Goal: Task Accomplishment & Management: Use online tool/utility

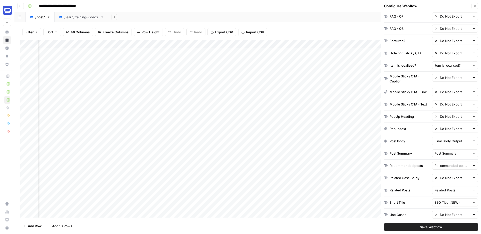
scroll to position [581, 0]
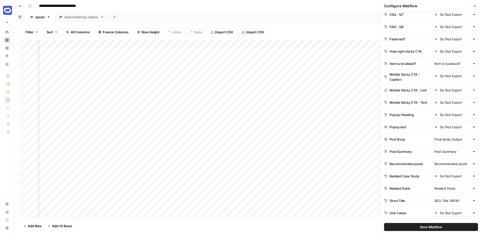
click at [474, 5] on icon "button" at bounding box center [474, 6] width 3 height 3
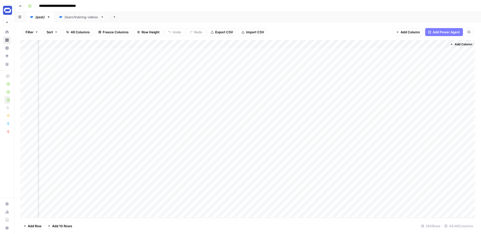
click at [87, 13] on link "/learn/training-videos" at bounding box center [82, 17] width 54 height 10
click at [456, 45] on span "Add Column" at bounding box center [464, 44] width 18 height 5
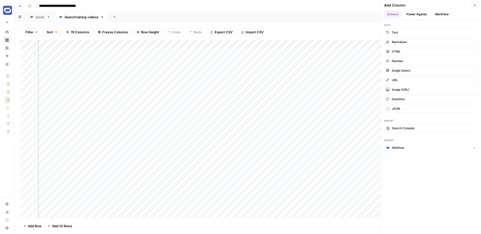
click at [393, 148] on span "Webflow" at bounding box center [398, 148] width 13 height 5
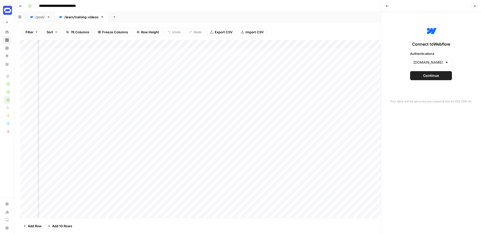
click at [425, 75] on span "Continue" at bounding box center [431, 75] width 16 height 5
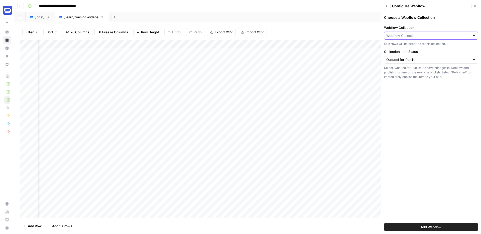
click at [421, 36] on input "Webflow Collection" at bounding box center [428, 35] width 84 height 5
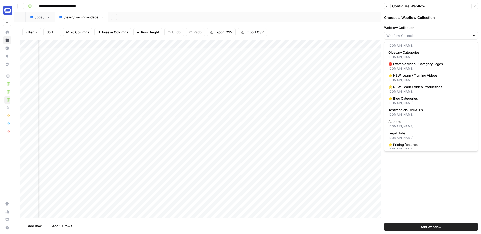
scroll to position [180, 0]
click at [415, 77] on span "⭐️ NEW: Learn / Training Videos" at bounding box center [429, 74] width 83 height 5
type input "⭐️ NEW: Learn / Training Videos"
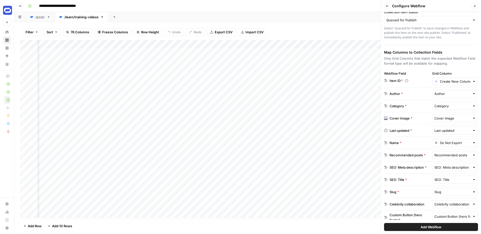
scroll to position [41, 0]
click at [460, 80] on input "Grid Column" at bounding box center [455, 80] width 31 height 5
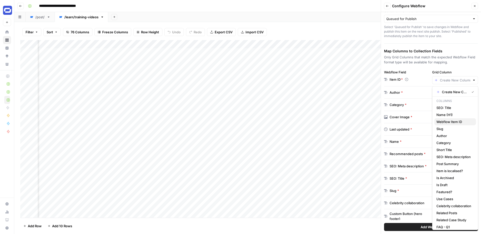
click at [448, 121] on span "Webflow Item ID" at bounding box center [455, 121] width 36 height 5
type input "Webflow Item ID"
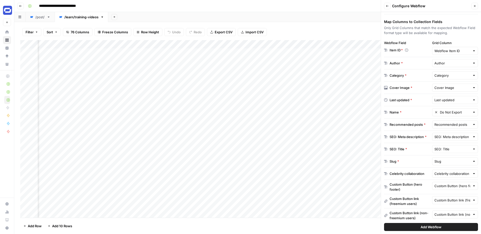
scroll to position [71, 0]
click at [453, 112] on input "text" at bounding box center [455, 111] width 31 height 5
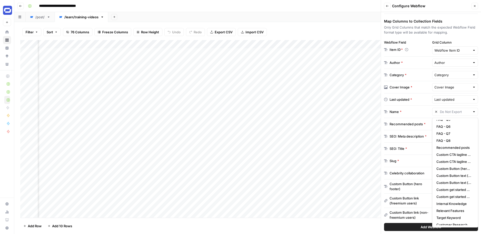
scroll to position [197, 0]
click at [446, 220] on span "H1 (NEW)" at bounding box center [455, 221] width 36 height 5
type input "H1 (NEW)"
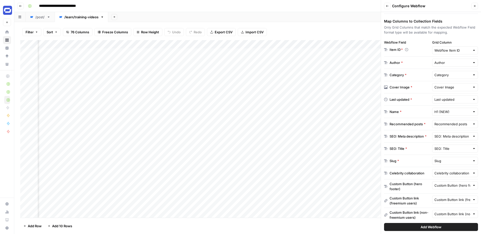
click at [413, 125] on div "Recommended posts *" at bounding box center [408, 124] width 36 height 5
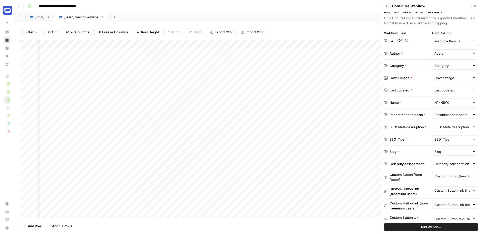
scroll to position [81, 0]
click at [449, 127] on input "text" at bounding box center [453, 126] width 36 height 5
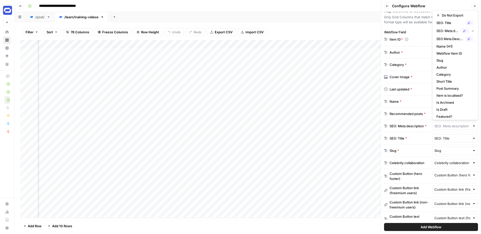
scroll to position [0, 0]
click at [451, 40] on span "SEO Meta Description (NEW)" at bounding box center [450, 39] width 27 height 5
type input "SEO Meta Description (NEW)"
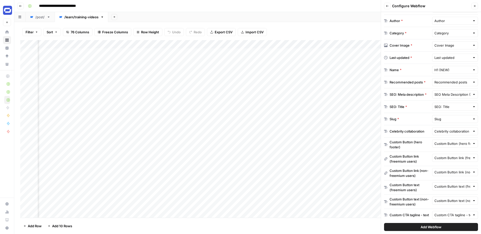
scroll to position [113, 0]
click at [455, 107] on input "text" at bounding box center [453, 106] width 36 height 5
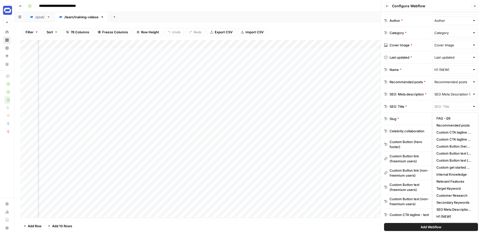
scroll to position [0, 0]
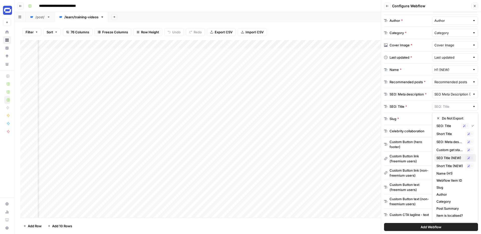
click at [448, 158] on span "SEO Title (NEW)" at bounding box center [450, 157] width 27 height 5
type input "SEO Title (NEW)"
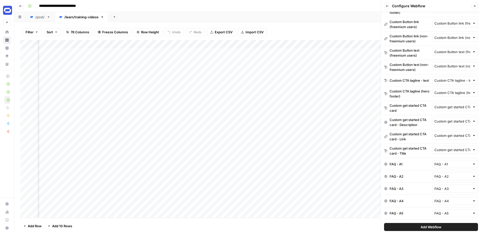
scroll to position [255, 0]
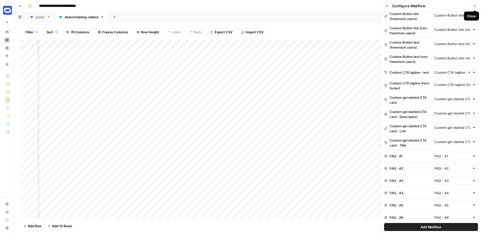
click at [475, 5] on icon "button" at bounding box center [474, 6] width 3 height 3
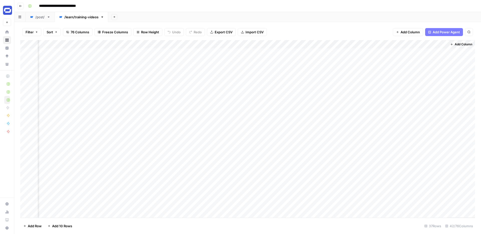
click at [75, 31] on span "76 Columns" at bounding box center [80, 32] width 19 height 5
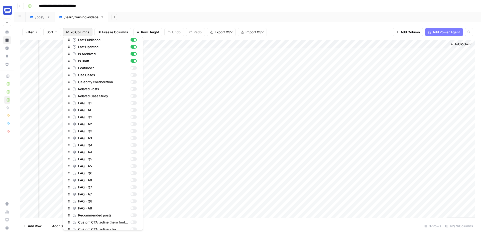
scroll to position [84, 0]
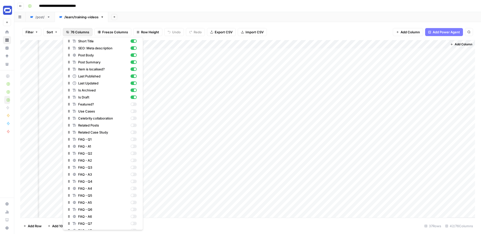
click at [326, 26] on div "Filter Sort 76 Columns Freeze Columns Row Height Undo Redo Export CSV Import CS…" at bounding box center [247, 32] width 455 height 16
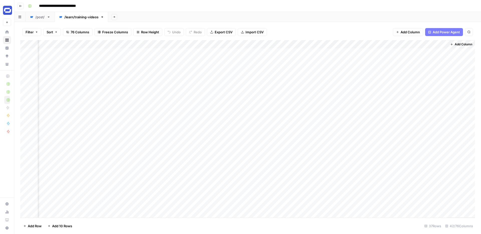
click at [410, 32] on span "Add Column" at bounding box center [410, 32] width 19 height 5
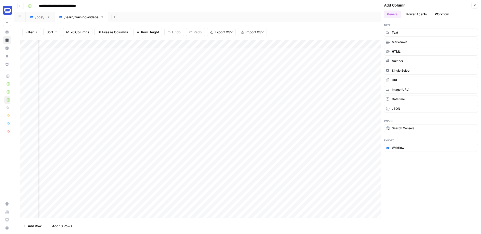
click at [446, 19] on header "Add Column Close General Power Agents Workflow" at bounding box center [431, 10] width 100 height 20
click at [446, 15] on button "Workflow" at bounding box center [442, 15] width 20 height 8
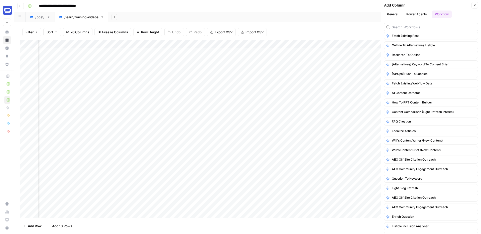
scroll to position [494, 0]
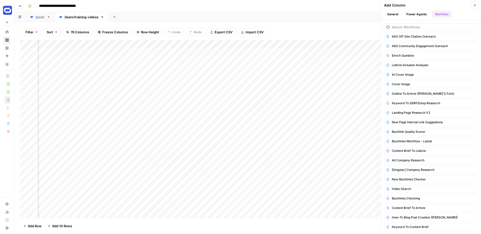
click at [393, 11] on button "General" at bounding box center [392, 15] width 17 height 8
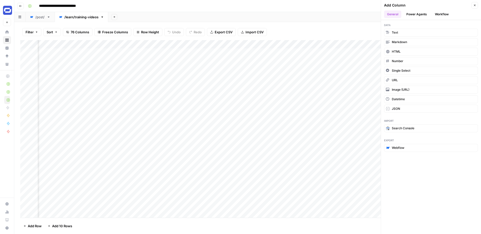
click at [407, 145] on button "Webflow" at bounding box center [431, 148] width 94 height 8
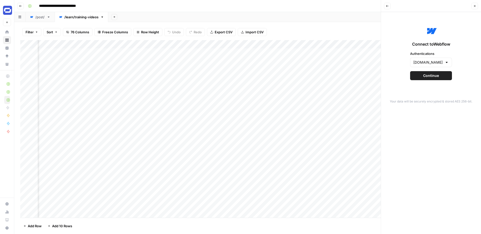
click at [429, 76] on span "Continue" at bounding box center [431, 75] width 16 height 5
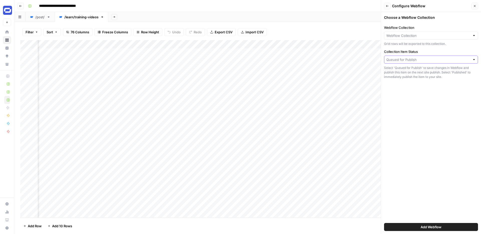
click at [408, 61] on input "Collection Item Status" at bounding box center [428, 59] width 84 height 5
click at [409, 59] on input "Collection Item Status" at bounding box center [428, 59] width 84 height 5
type input "Queued for Publish"
click at [411, 43] on div "Grid rows will be exported to this collection." at bounding box center [431, 44] width 94 height 5
click at [388, 7] on icon "button" at bounding box center [387, 6] width 3 height 3
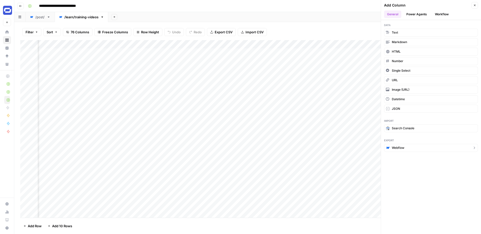
click at [404, 147] on span "Webflow" at bounding box center [398, 148] width 13 height 5
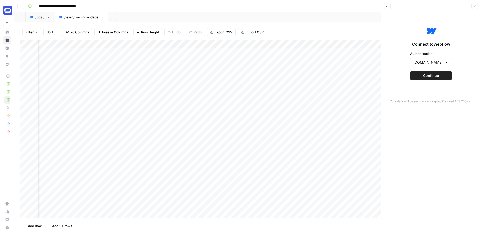
click at [428, 76] on span "Continue" at bounding box center [431, 75] width 16 height 5
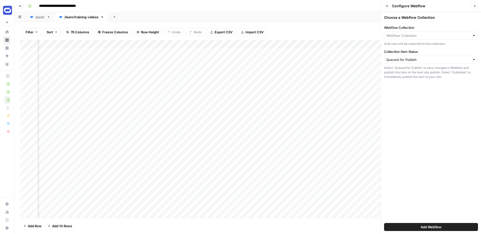
click at [425, 39] on div at bounding box center [431, 36] width 94 height 8
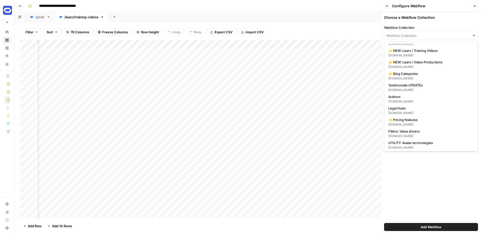
scroll to position [199, 0]
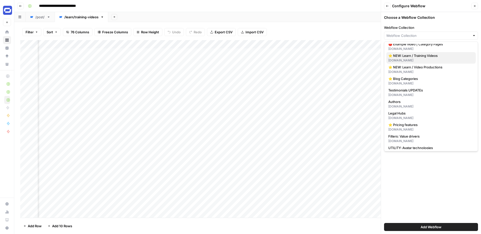
click at [430, 56] on span "⭐️ NEW: Learn / Training Videos" at bounding box center [429, 55] width 83 height 5
type input "⭐️ NEW: Learn / Training Videos"
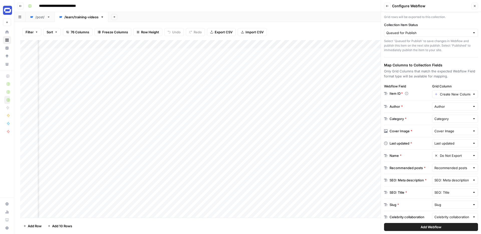
scroll to position [30, 0]
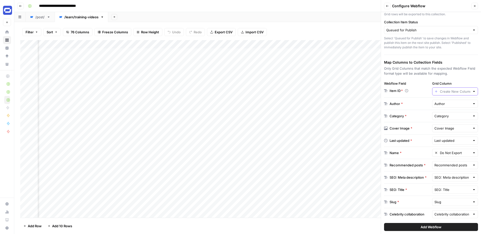
click at [450, 91] on input "Grid Column" at bounding box center [455, 91] width 31 height 5
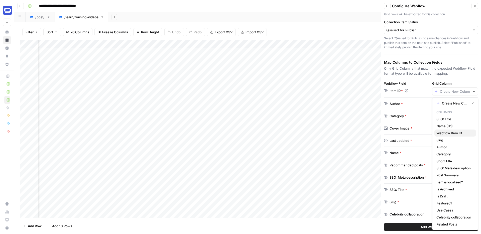
click at [448, 134] on span "Webflow Item ID" at bounding box center [455, 133] width 36 height 5
type input "Webflow Item ID"
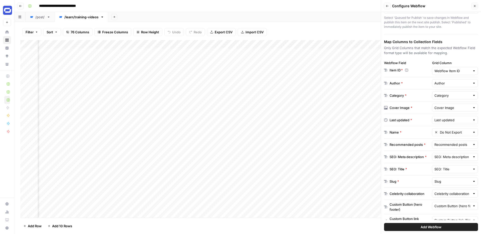
scroll to position [53, 0]
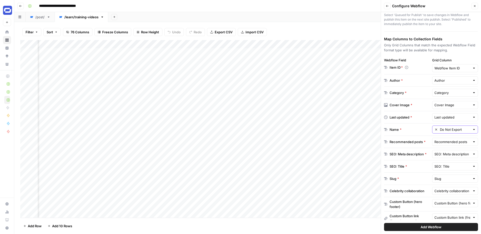
click at [446, 128] on input "Do Not Export" at bounding box center [455, 129] width 31 height 5
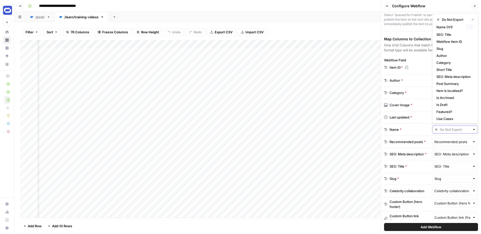
click at [446, 128] on input "text" at bounding box center [455, 129] width 31 height 5
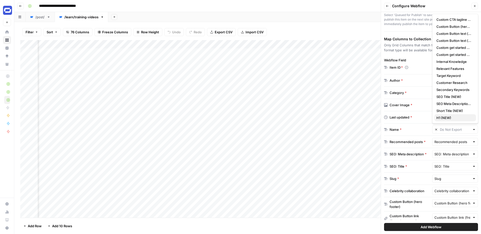
click at [442, 116] on span "H1 (NEW)" at bounding box center [455, 117] width 36 height 5
type input "H1 (NEW)"
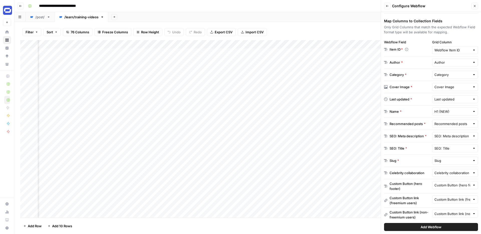
scroll to position [73, 0]
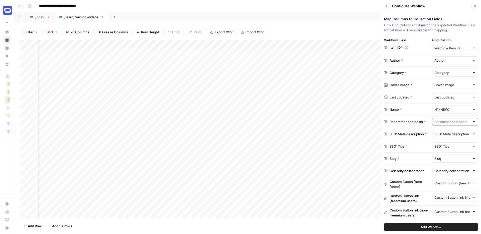
click at [449, 122] on input "text" at bounding box center [453, 121] width 36 height 5
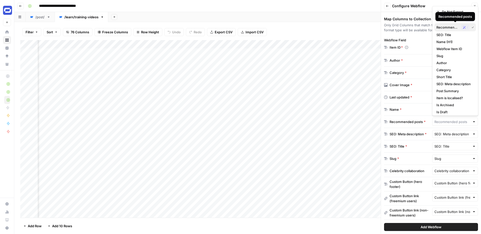
click at [449, 26] on span "Recommended posts" at bounding box center [448, 27] width 23 height 5
type input "Recommended posts"
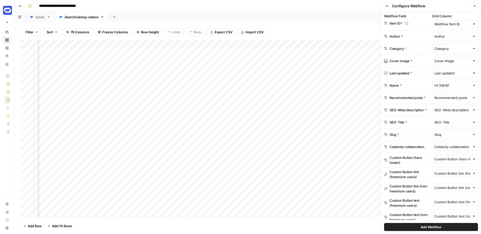
scroll to position [98, 0]
click at [450, 112] on input "text" at bounding box center [453, 109] width 36 height 5
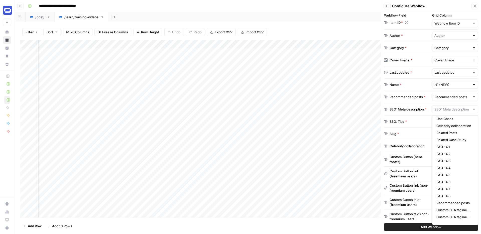
scroll to position [0, 0]
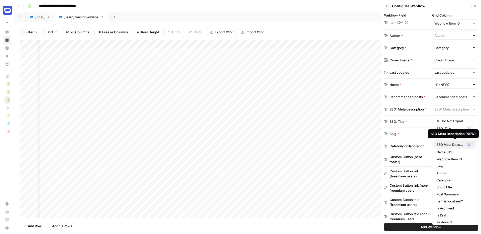
click at [446, 144] on span "SEO Meta Description (NEW)" at bounding box center [450, 144] width 27 height 5
type input "SEO Meta Description (NEW)"
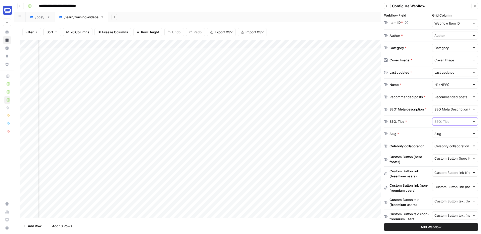
click at [445, 120] on input "text" at bounding box center [453, 121] width 36 height 5
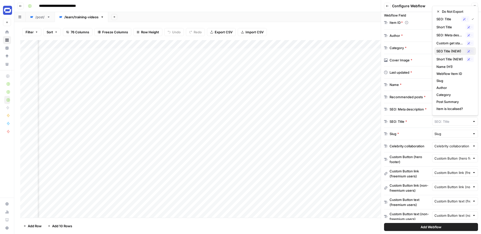
click at [447, 51] on span "SEO Title (NEW)" at bounding box center [450, 51] width 27 height 5
type input "SEO Title (NEW)"
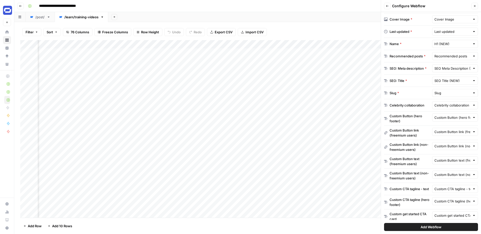
scroll to position [137, 0]
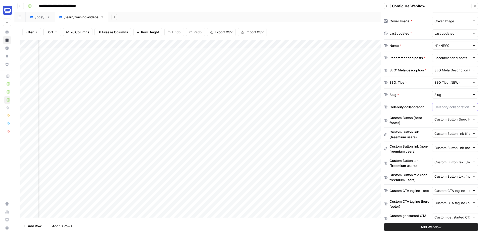
click at [450, 105] on input "text" at bounding box center [453, 107] width 36 height 5
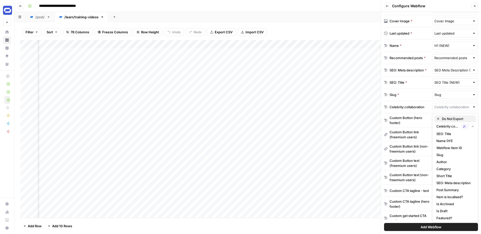
click at [450, 121] on button "Do Not Export" at bounding box center [456, 118] width 42 height 7
type input "Do Not Export"
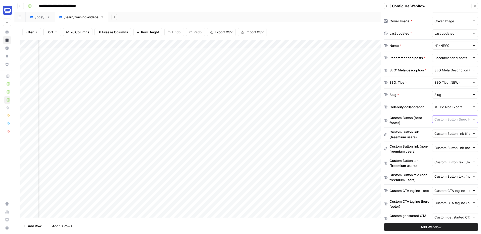
click at [449, 121] on input "text" at bounding box center [453, 119] width 36 height 5
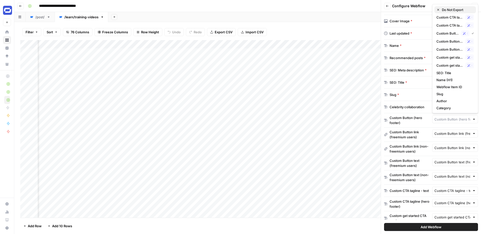
click at [451, 10] on span "Do Not Export" at bounding box center [457, 9] width 30 height 5
type input "Do Not Export"
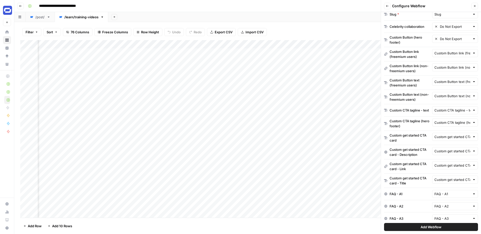
scroll to position [217, 0]
click at [450, 53] on input "text" at bounding box center [453, 53] width 36 height 5
click at [449, 66] on span "Do Not Export" at bounding box center [457, 67] width 30 height 5
type input "Do Not Export"
click at [446, 70] on input "text" at bounding box center [453, 68] width 36 height 5
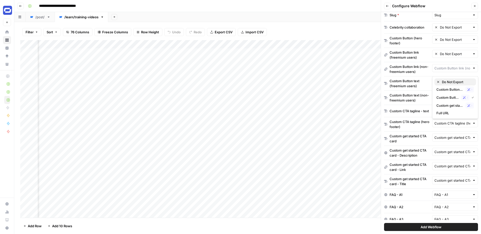
click at [445, 81] on span "Do Not Export" at bounding box center [457, 81] width 30 height 5
type input "Do Not Export"
click at [441, 86] on div "Custom Button text (freemium users)" at bounding box center [455, 82] width 46 height 8
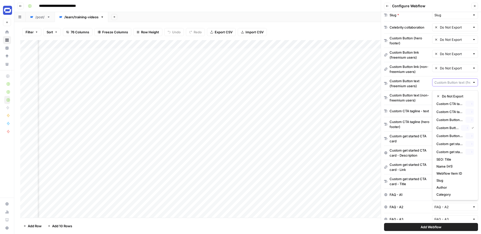
scroll to position [0, 0]
click at [442, 95] on div "Do Not Export" at bounding box center [456, 96] width 38 height 5
type input "Do Not Export"
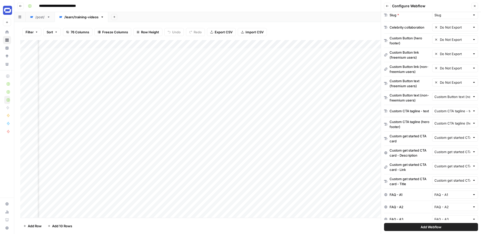
click at [439, 99] on div "Custom Button text (non-freemium users)" at bounding box center [455, 97] width 46 height 8
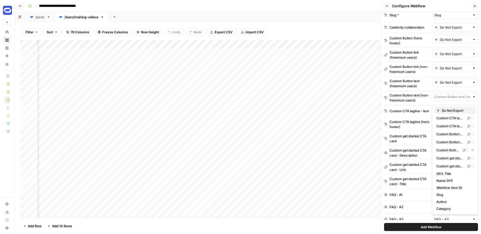
click at [443, 107] on button "Do Not Export" at bounding box center [456, 110] width 42 height 7
type input "Do Not Export"
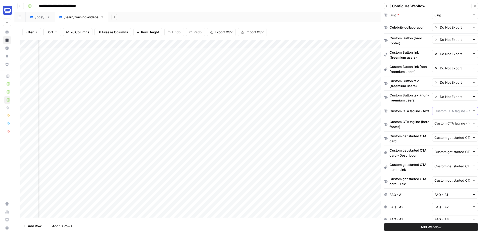
click at [442, 111] on input "text" at bounding box center [453, 111] width 36 height 5
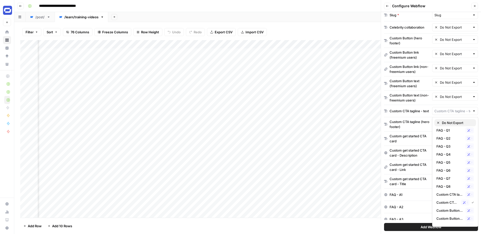
click at [445, 121] on span "Do Not Export" at bounding box center [457, 122] width 30 height 5
type input "Do Not Export"
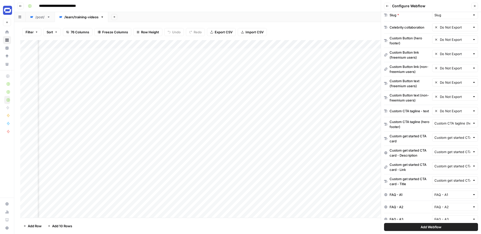
click at [442, 126] on div "Custom CTA tagline (hero footer)" at bounding box center [455, 123] width 46 height 8
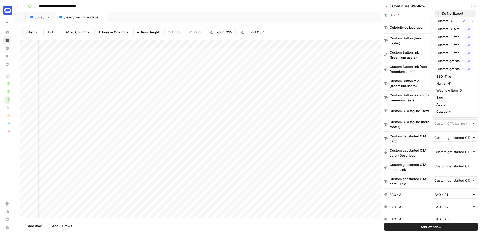
click at [443, 15] on span "Do Not Export" at bounding box center [457, 13] width 30 height 5
type input "Do Not Export"
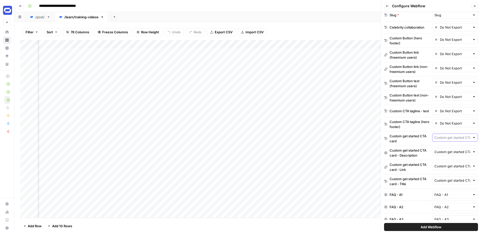
click at [447, 136] on input "text" at bounding box center [453, 137] width 36 height 5
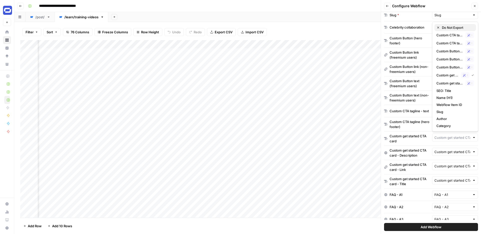
click at [445, 30] on span "Do Not Export" at bounding box center [457, 27] width 30 height 5
type input "Do Not Export"
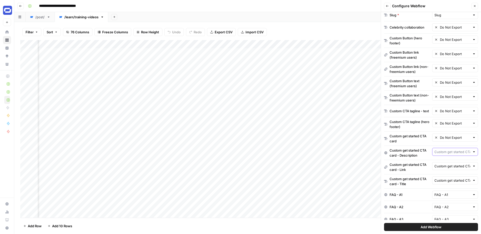
click at [444, 151] on input "text" at bounding box center [453, 151] width 36 height 5
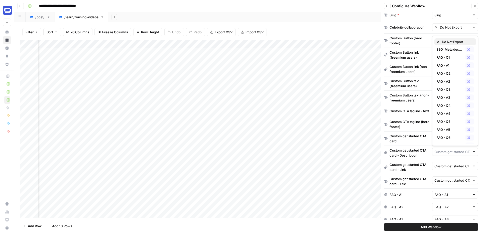
click at [445, 42] on span "Do Not Export" at bounding box center [457, 41] width 30 height 5
type input "Do Not Export"
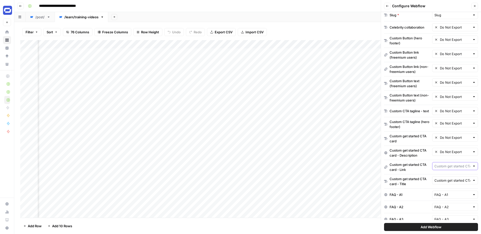
click at [449, 166] on input "text" at bounding box center [453, 166] width 36 height 5
click at [446, 180] on span "Do Not Export" at bounding box center [457, 179] width 30 height 5
type input "Do Not Export"
click at [439, 182] on input "text" at bounding box center [453, 180] width 36 height 5
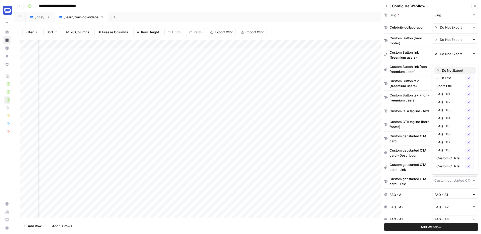
click at [444, 72] on span "Do Not Export" at bounding box center [457, 70] width 30 height 5
type input "Do Not Export"
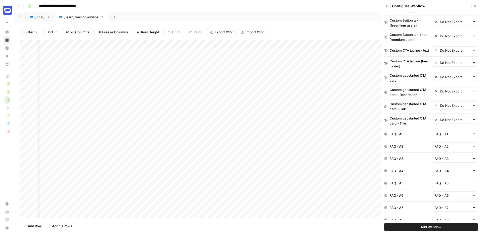
scroll to position [283, 0]
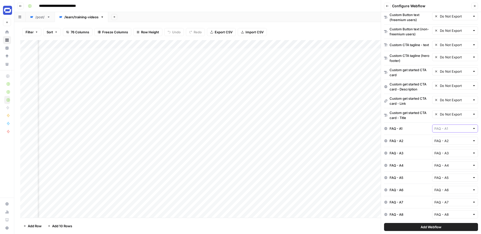
click at [442, 130] on input "text" at bounding box center [453, 128] width 36 height 5
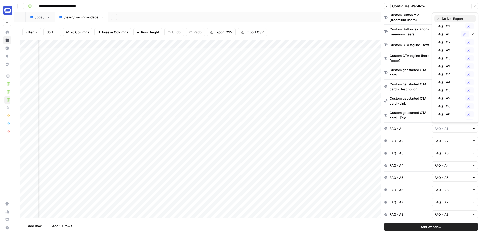
click at [447, 20] on span "Do Not Export" at bounding box center [457, 18] width 30 height 5
type input "Do Not Export"
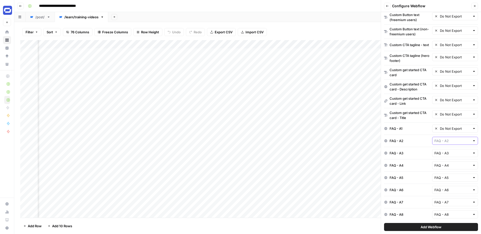
click at [440, 140] on input "text" at bounding box center [453, 140] width 36 height 5
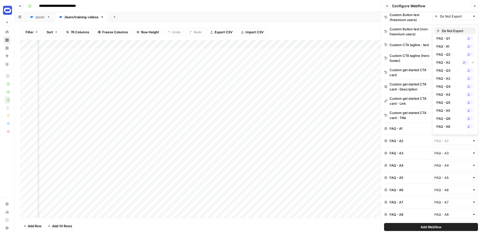
click at [447, 31] on span "Do Not Export" at bounding box center [457, 30] width 30 height 5
type input "Do Not Export"
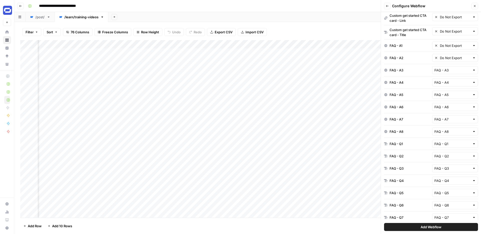
scroll to position [370, 0]
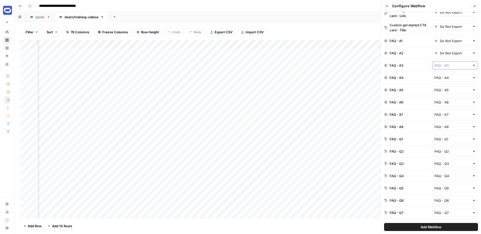
click at [444, 63] on input "text" at bounding box center [453, 65] width 36 height 5
click at [445, 78] on span "Do Not Export" at bounding box center [457, 77] width 30 height 5
type input "Do Not Export"
click at [444, 82] on div "FAQ - A4 FAQ - A4" at bounding box center [431, 78] width 94 height 12
click at [444, 80] on input "text" at bounding box center [453, 77] width 36 height 5
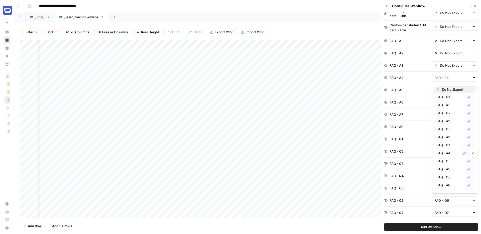
click at [443, 88] on span "Do Not Export" at bounding box center [457, 89] width 30 height 5
type input "Do Not Export"
click at [441, 96] on div "FAQ - A6 FAQ - A6" at bounding box center [431, 102] width 94 height 12
click at [443, 90] on input "text" at bounding box center [453, 89] width 36 height 5
click at [444, 101] on span "Do Not Export" at bounding box center [457, 101] width 30 height 5
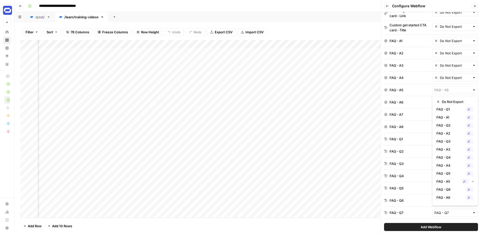
type input "Do Not Export"
click at [442, 105] on input "text" at bounding box center [453, 102] width 36 height 5
click at [444, 114] on span "Do Not Export" at bounding box center [457, 114] width 30 height 5
type input "Do Not Export"
click at [443, 120] on div "FAQ - A7 FAQ - A7" at bounding box center [431, 115] width 94 height 12
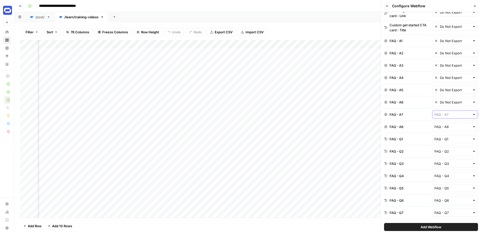
click at [445, 116] on input "text" at bounding box center [453, 114] width 36 height 5
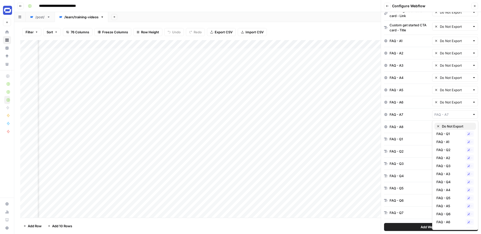
click at [445, 125] on span "Do Not Export" at bounding box center [457, 126] width 30 height 5
type input "Do Not Export"
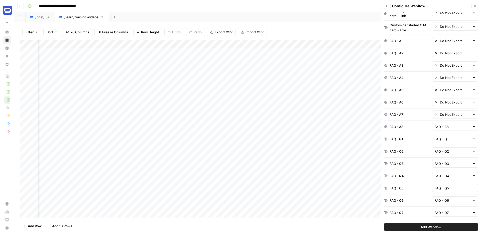
click at [443, 129] on div "FAQ - A8" at bounding box center [455, 127] width 46 height 8
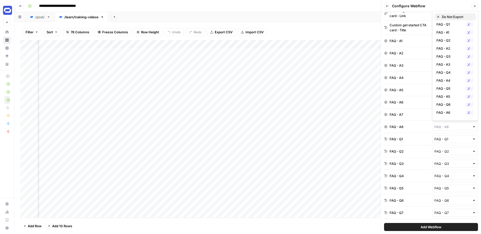
click at [445, 14] on button "Do Not Export" at bounding box center [456, 16] width 42 height 7
type input "Do Not Export"
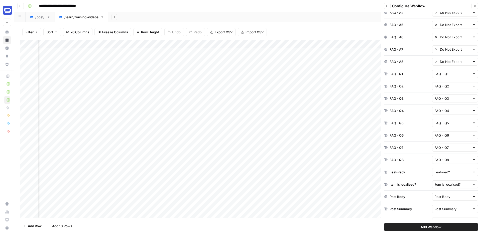
scroll to position [437, 0]
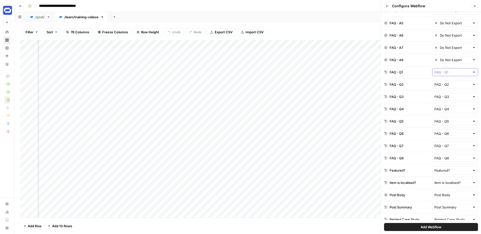
click at [449, 72] on input "text" at bounding box center [453, 72] width 36 height 5
click at [446, 81] on span "Do Not Export" at bounding box center [457, 83] width 30 height 5
type input "Do Not Export"
click at [443, 84] on input "text" at bounding box center [453, 84] width 36 height 5
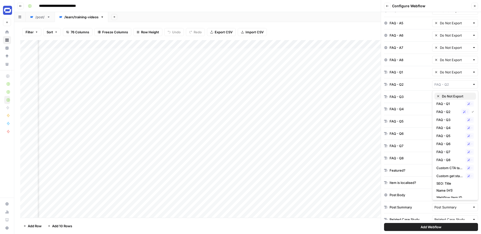
click at [444, 95] on span "Do Not Export" at bounding box center [457, 96] width 30 height 5
type input "Do Not Export"
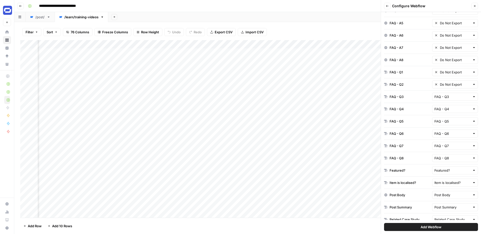
click at [442, 99] on div "FAQ - Q3" at bounding box center [455, 97] width 46 height 8
click at [443, 107] on span "Do Not Export" at bounding box center [457, 108] width 30 height 5
type input "Do Not Export"
click at [443, 115] on div "FAQ - Q5 FAQ - Q5" at bounding box center [431, 121] width 94 height 12
click at [444, 110] on input "text" at bounding box center [453, 109] width 36 height 5
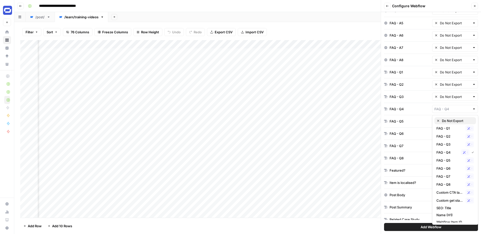
click at [443, 118] on button "Do Not Export" at bounding box center [456, 120] width 42 height 7
type input "Do Not Export"
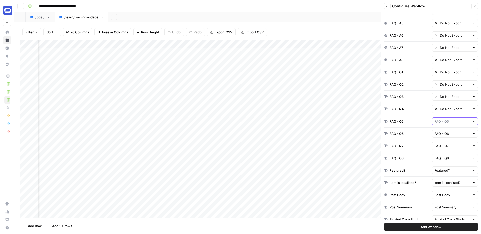
click at [443, 123] on input "text" at bounding box center [453, 121] width 36 height 5
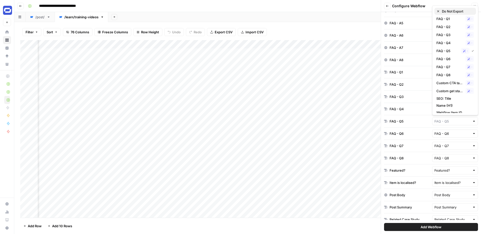
click at [448, 14] on span "Do Not Export" at bounding box center [457, 11] width 30 height 5
type input "Do Not Export"
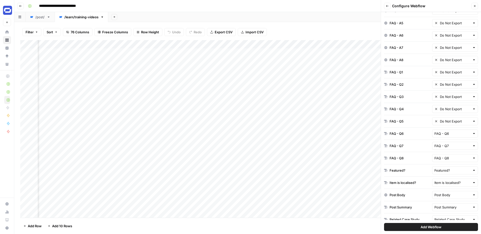
scroll to position [481, 0]
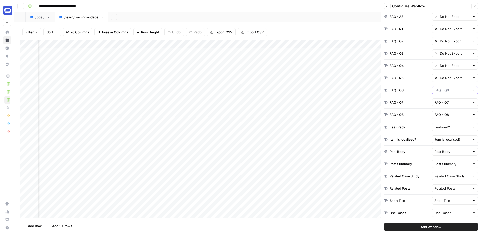
click at [443, 89] on input "text" at bounding box center [453, 90] width 36 height 5
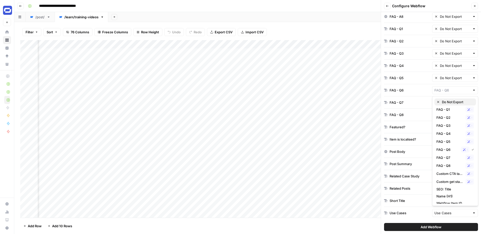
click at [445, 100] on span "Do Not Export" at bounding box center [457, 101] width 30 height 5
type input "Do Not Export"
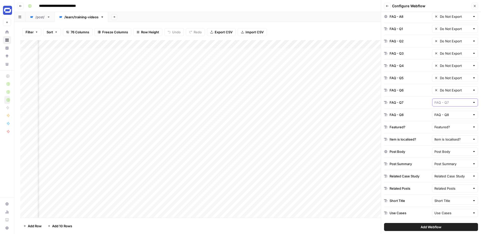
click at [443, 105] on input "text" at bounding box center [453, 102] width 36 height 5
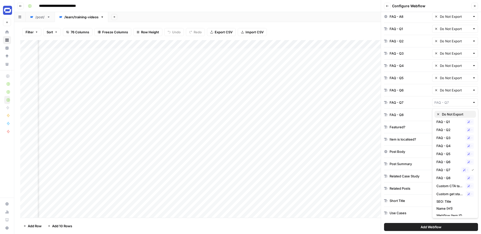
click at [445, 113] on span "Do Not Export" at bounding box center [457, 114] width 30 height 5
type input "Do Not Export"
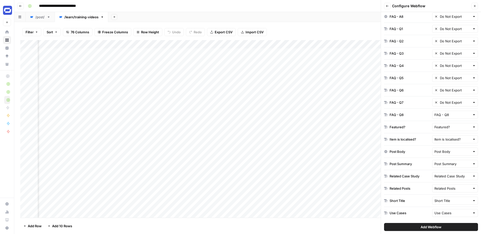
click at [444, 118] on div "FAQ - Q8" at bounding box center [455, 115] width 46 height 8
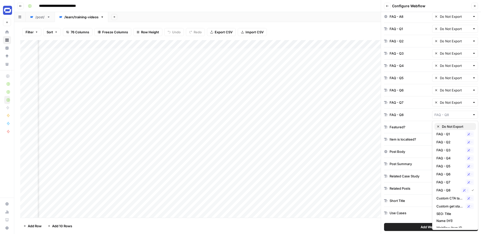
click at [446, 128] on span "Do Not Export" at bounding box center [457, 126] width 30 height 5
type input "Do Not Export"
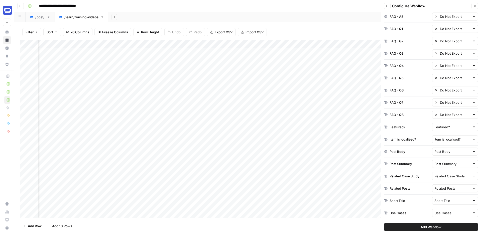
click at [441, 123] on div "Featured?" at bounding box center [455, 127] width 46 height 8
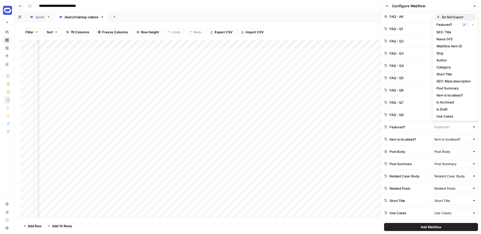
click at [443, 18] on span "Do Not Export" at bounding box center [457, 17] width 30 height 5
type input "Do Not Export"
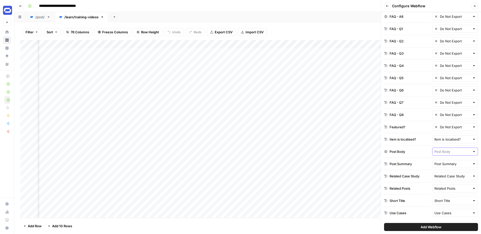
click at [445, 150] on input "text" at bounding box center [453, 151] width 36 height 5
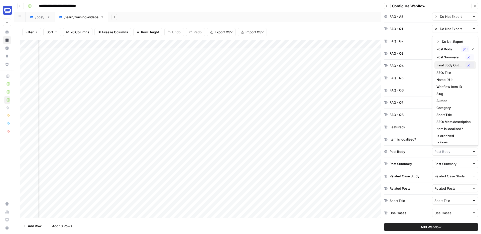
click at [448, 64] on span "Final Body Output" at bounding box center [450, 65] width 27 height 5
type input "Final Body Output"
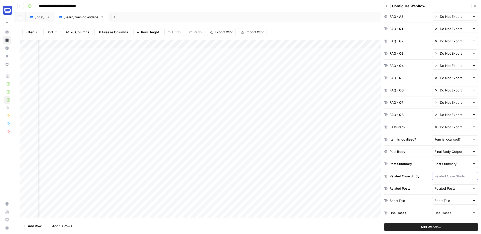
click at [445, 176] on input "text" at bounding box center [453, 176] width 36 height 5
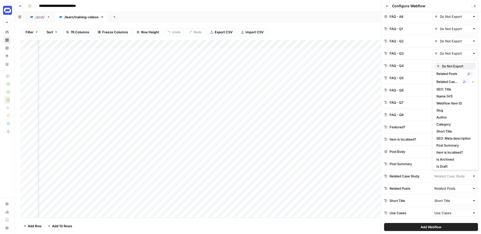
click at [448, 68] on span "Do Not Export" at bounding box center [457, 66] width 30 height 5
type input "Do Not Export"
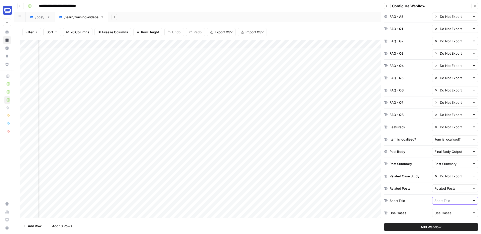
click at [445, 200] on input "text" at bounding box center [453, 200] width 36 height 5
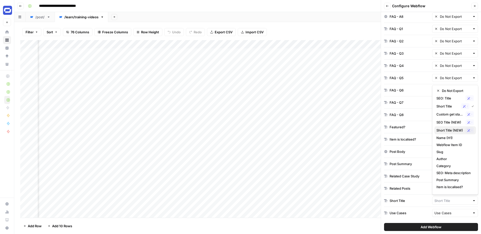
click at [446, 132] on span "Short Title (NEW)" at bounding box center [450, 130] width 27 height 5
type input "Short Title (NEW)"
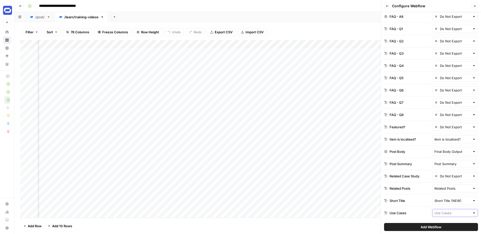
click at [448, 214] on input "text" at bounding box center [453, 213] width 36 height 5
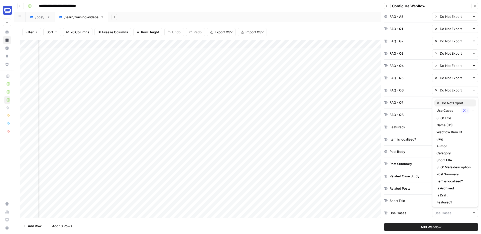
click at [449, 103] on span "Do Not Export" at bounding box center [457, 103] width 30 height 5
type input "Do Not Export"
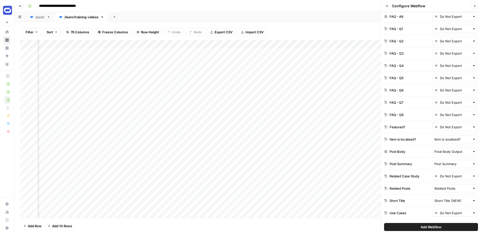
click at [435, 227] on span "Add Webflow" at bounding box center [431, 227] width 21 height 5
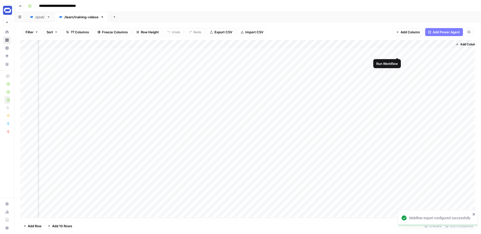
scroll to position [0, 2180]
drag, startPoint x: 425, startPoint y: 45, endPoint x: 331, endPoint y: 47, distance: 94.8
click at [331, 47] on div "Add Column" at bounding box center [247, 129] width 455 height 178
click at [342, 45] on div "Add Column" at bounding box center [247, 129] width 455 height 178
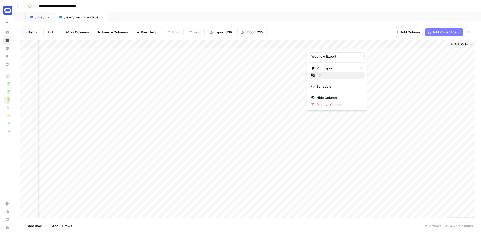
click at [330, 75] on span "Edit" at bounding box center [339, 75] width 44 height 5
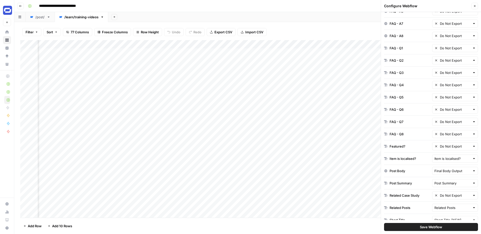
scroll to position [481, 0]
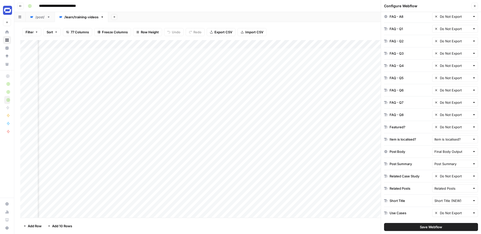
click at [432, 228] on span "Save Webflow" at bounding box center [431, 227] width 22 height 5
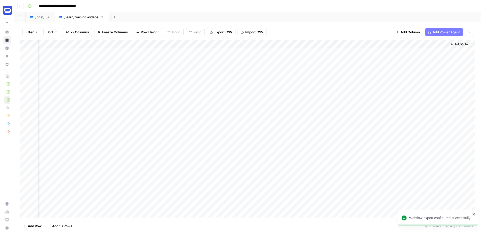
click at [38, 18] on div "/post/" at bounding box center [40, 17] width 10 height 5
click at [342, 45] on div "Add Column" at bounding box center [247, 129] width 455 height 178
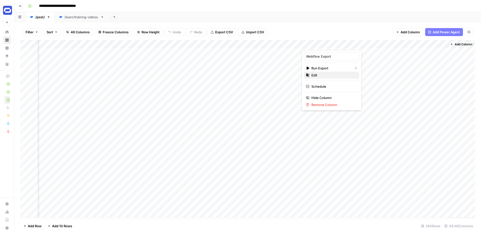
click at [321, 75] on span "Edit" at bounding box center [334, 75] width 44 height 5
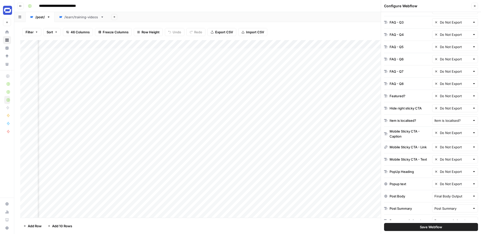
scroll to position [581, 0]
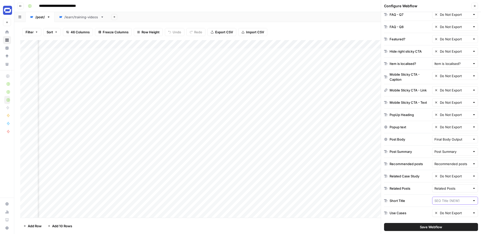
click at [448, 201] on input "text" at bounding box center [453, 200] width 36 height 5
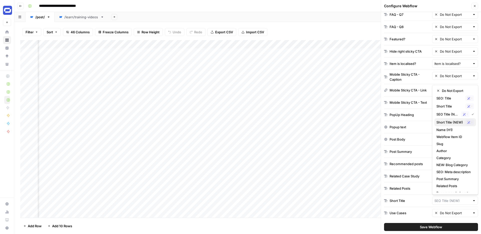
click at [444, 121] on span "Short Title (NEW)" at bounding box center [450, 122] width 27 height 5
type input "Short Title (NEW)"
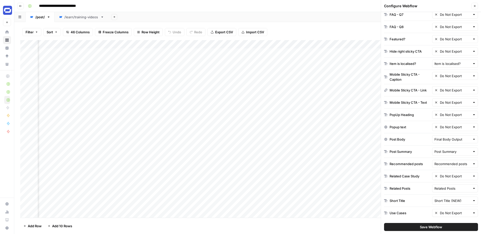
click at [434, 227] on span "Save Webflow" at bounding box center [431, 227] width 22 height 5
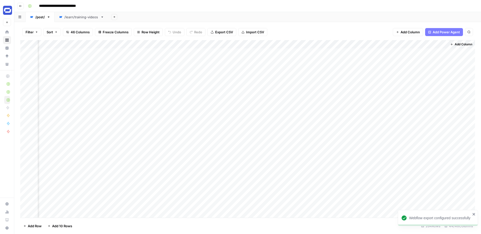
click at [79, 18] on div "/learn/training-videos" at bounding box center [81, 17] width 34 height 5
click at [201, 47] on div "Add Column" at bounding box center [247, 129] width 455 height 178
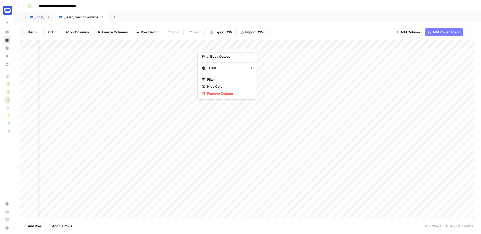
click at [283, 15] on div "Add Sheet" at bounding box center [294, 17] width 373 height 10
click at [216, 54] on div "Add Column" at bounding box center [247, 129] width 455 height 178
click at [268, 16] on div "Add Sheet" at bounding box center [294, 17] width 373 height 10
click at [38, 17] on div "/post/" at bounding box center [40, 17] width 10 height 5
